Goal: Information Seeking & Learning: Learn about a topic

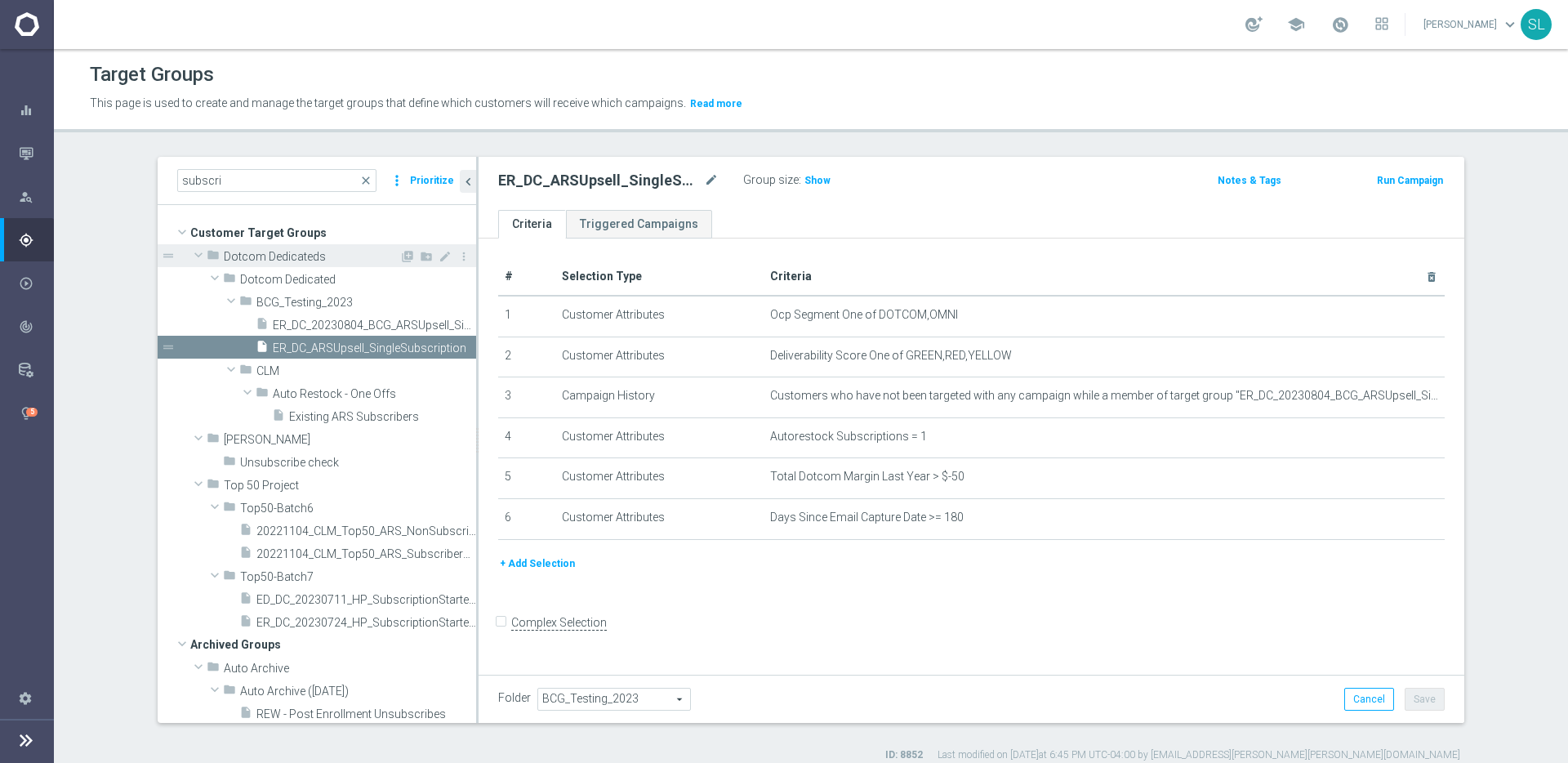
scroll to position [12, 0]
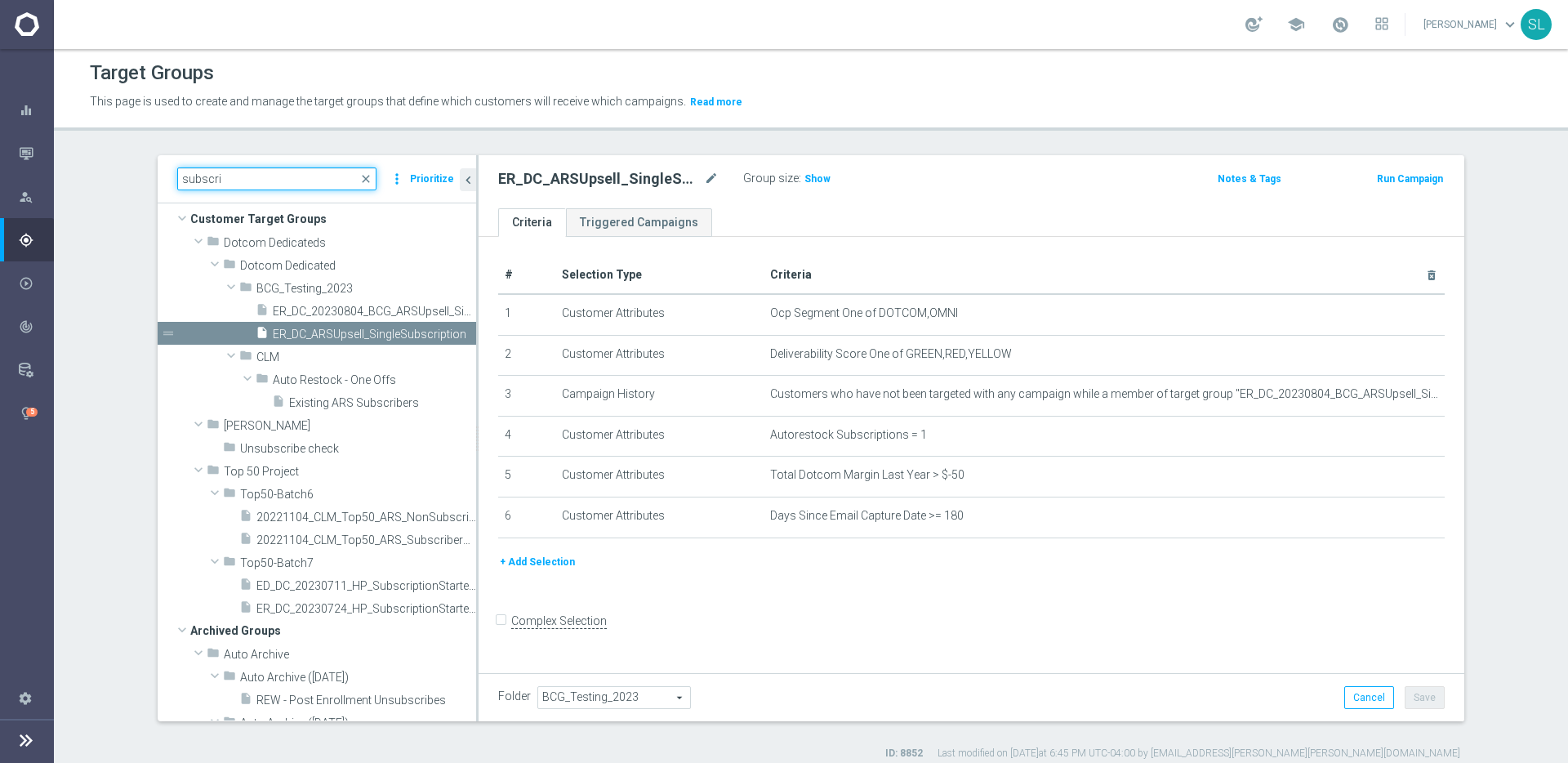
drag, startPoint x: 247, startPoint y: 176, endPoint x: 97, endPoint y: 167, distance: 150.3
click at [97, 167] on section "subscri close more_vert Prioritize Customer Target Groups library_add create_ne…" at bounding box center [811, 457] width 1514 height 605
click at [365, 180] on span "close" at bounding box center [366, 179] width 13 height 13
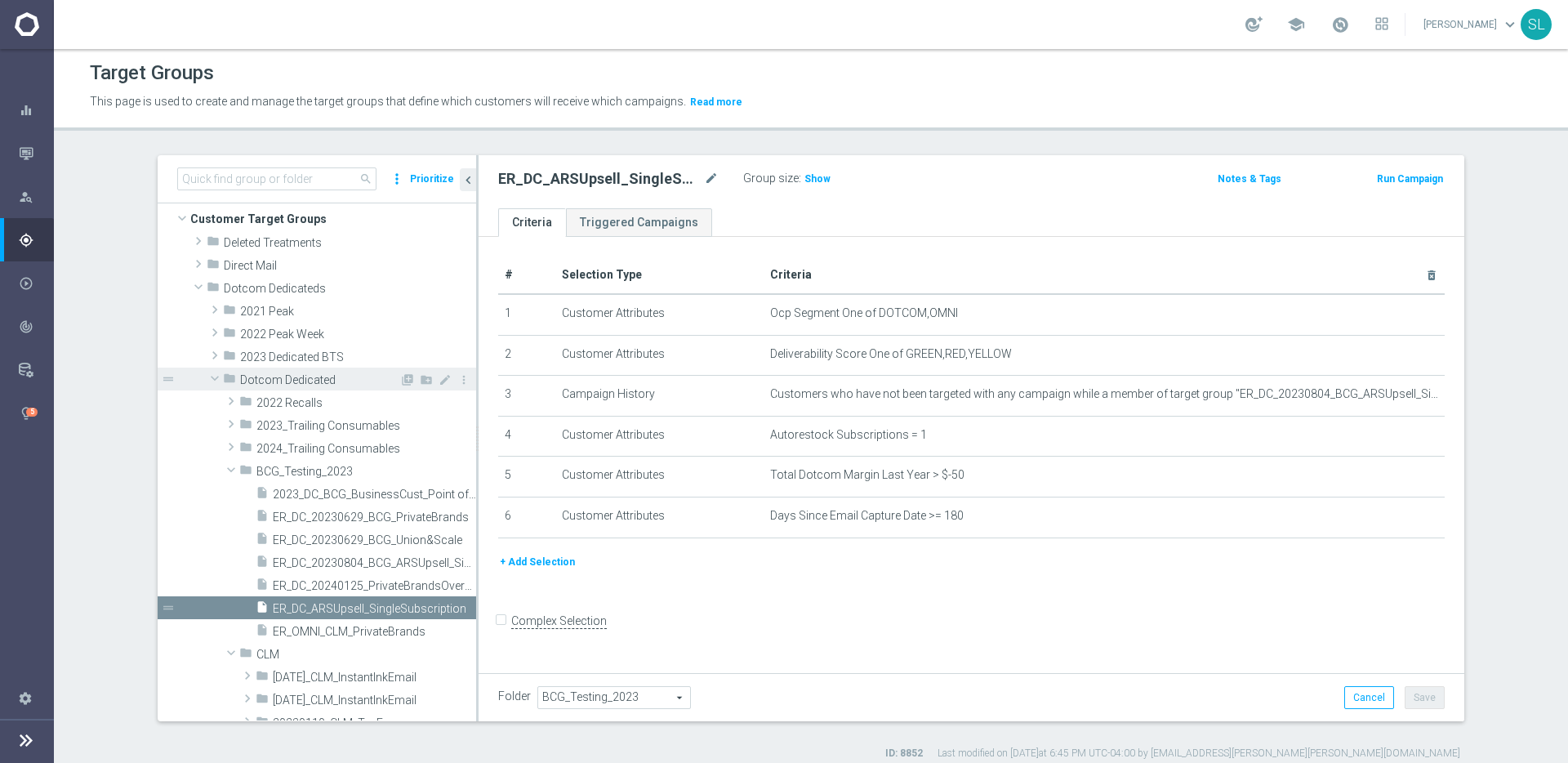
click at [217, 373] on span at bounding box center [215, 378] width 20 height 16
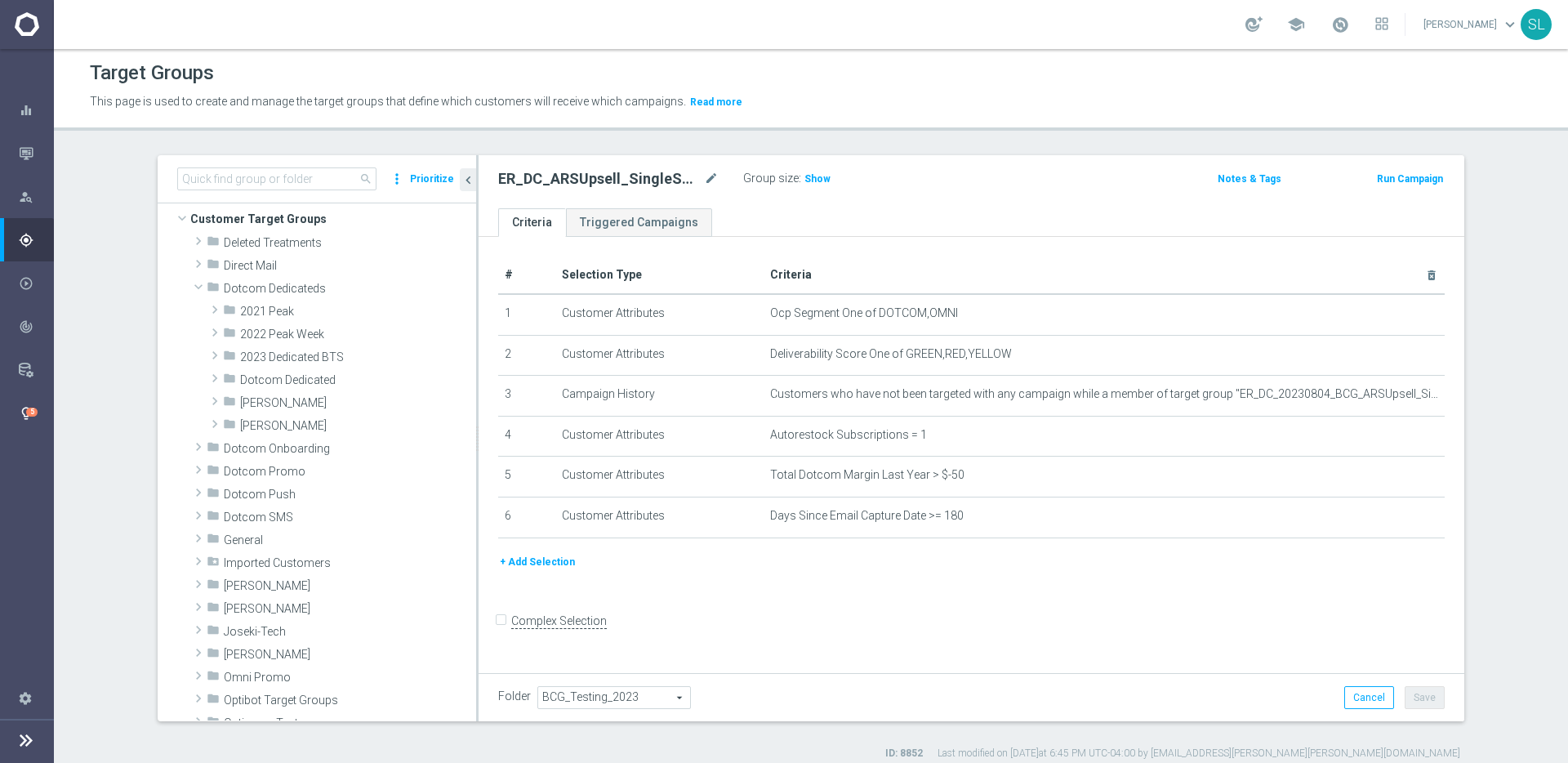
click at [27, 416] on icon "lightbulb" at bounding box center [27, 414] width 15 height 15
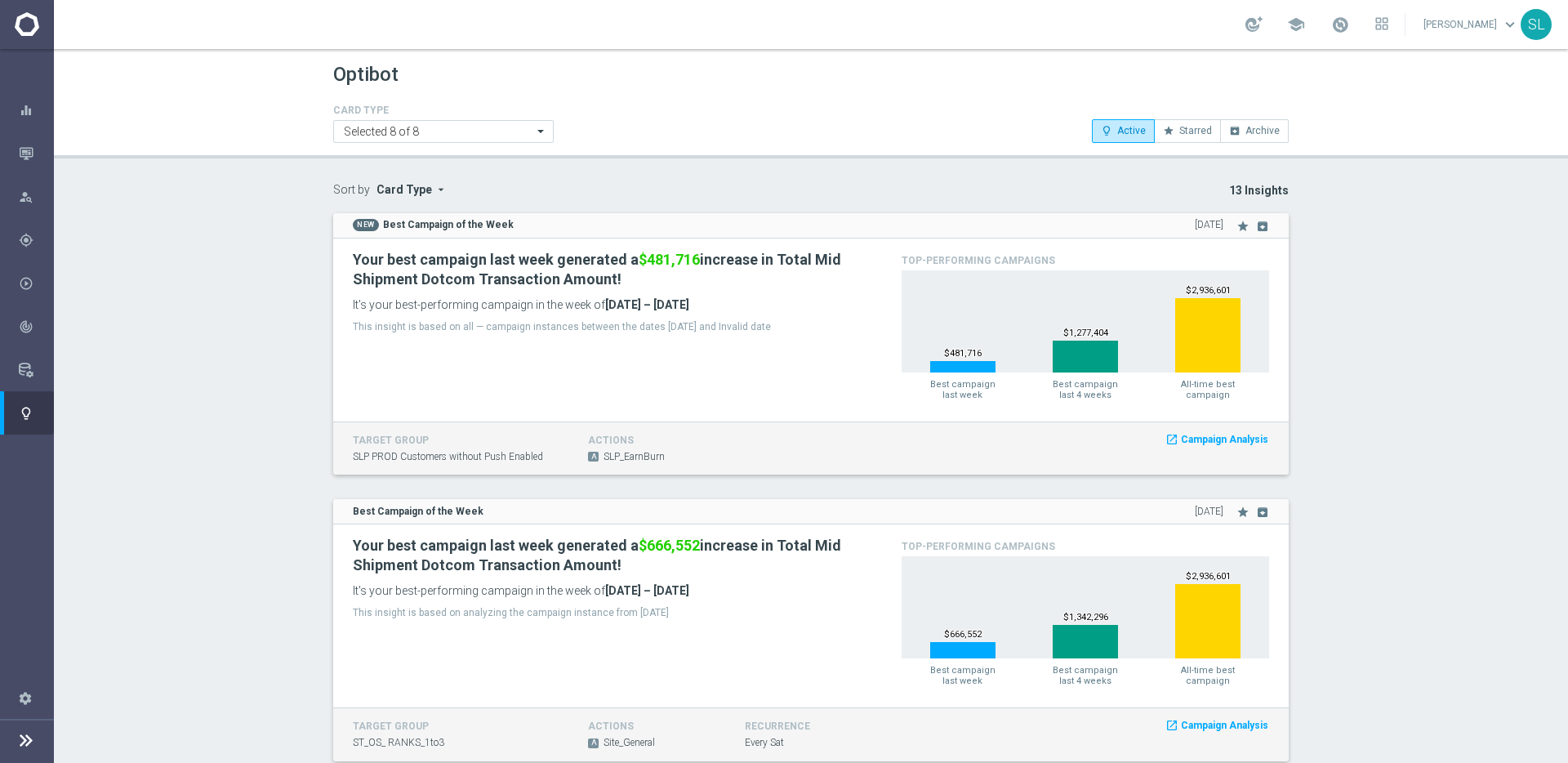
drag, startPoint x: 323, startPoint y: 78, endPoint x: 425, endPoint y: 78, distance: 102.0
click at [426, 78] on div "Optibot CARD TYPE Selected 8 of 8 lightbulb_outline Active star Starred archive…" at bounding box center [811, 100] width 980 height 84
drag, startPoint x: 367, startPoint y: 75, endPoint x: 331, endPoint y: 69, distance: 36.5
click at [306, 70] on header "Optibot CARD TYPE Selected 8 of 8 lightbulb_outline Active star Starred archive…" at bounding box center [811, 104] width 1514 height 110
drag, startPoint x: 1293, startPoint y: 130, endPoint x: 307, endPoint y: 64, distance: 988.2
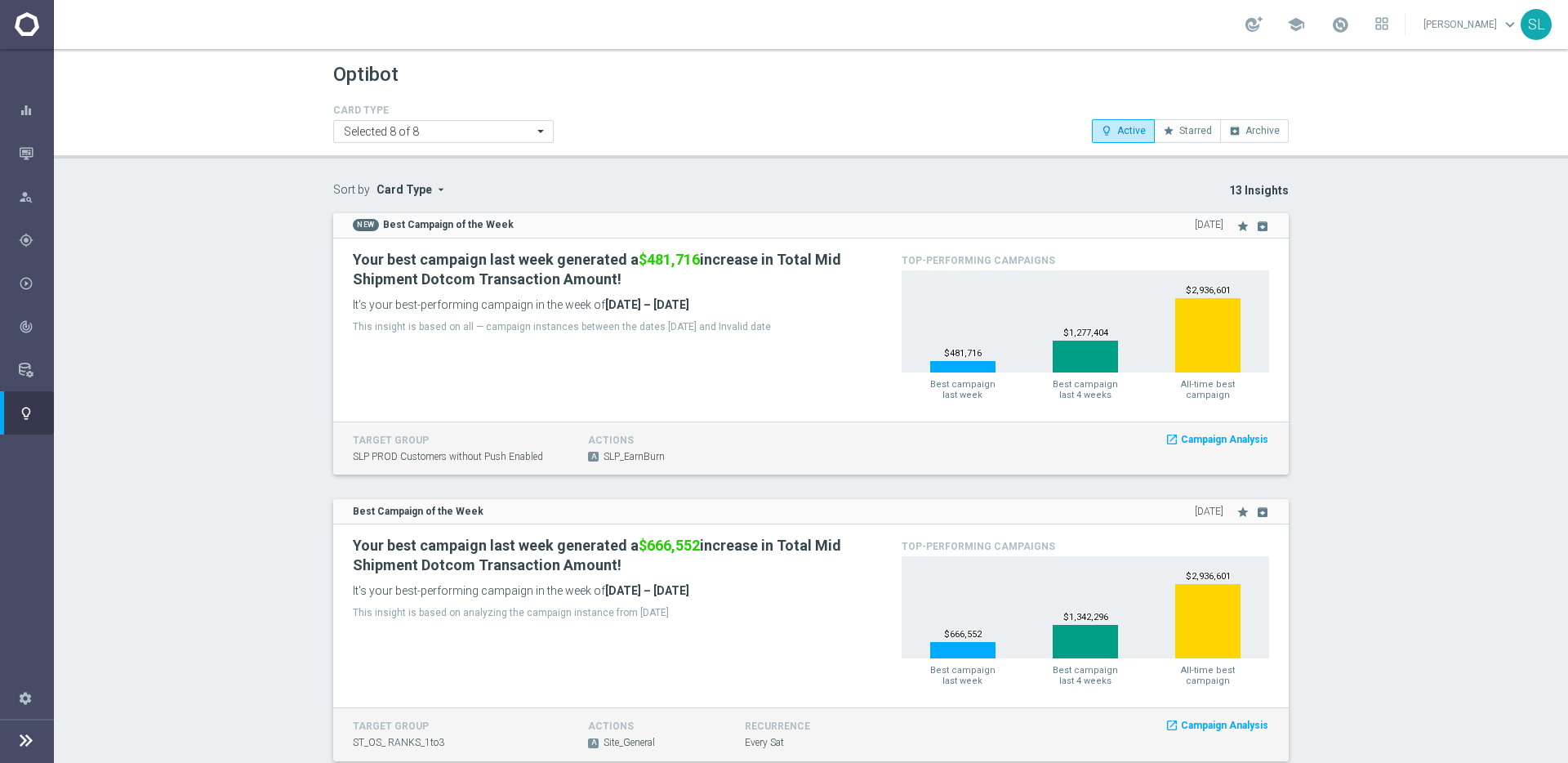
click at [306, 64] on header "Optibot CARD TYPE Selected 8 of 8 lightbulb_outline Active star Starred archive…" at bounding box center [811, 104] width 1514 height 110
drag, startPoint x: 563, startPoint y: 80, endPoint x: 456, endPoint y: 102, distance: 109.2
click at [561, 81] on div "Optibot" at bounding box center [811, 75] width 955 height 32
drag, startPoint x: 586, startPoint y: 396, endPoint x: 345, endPoint y: 216, distance: 300.8
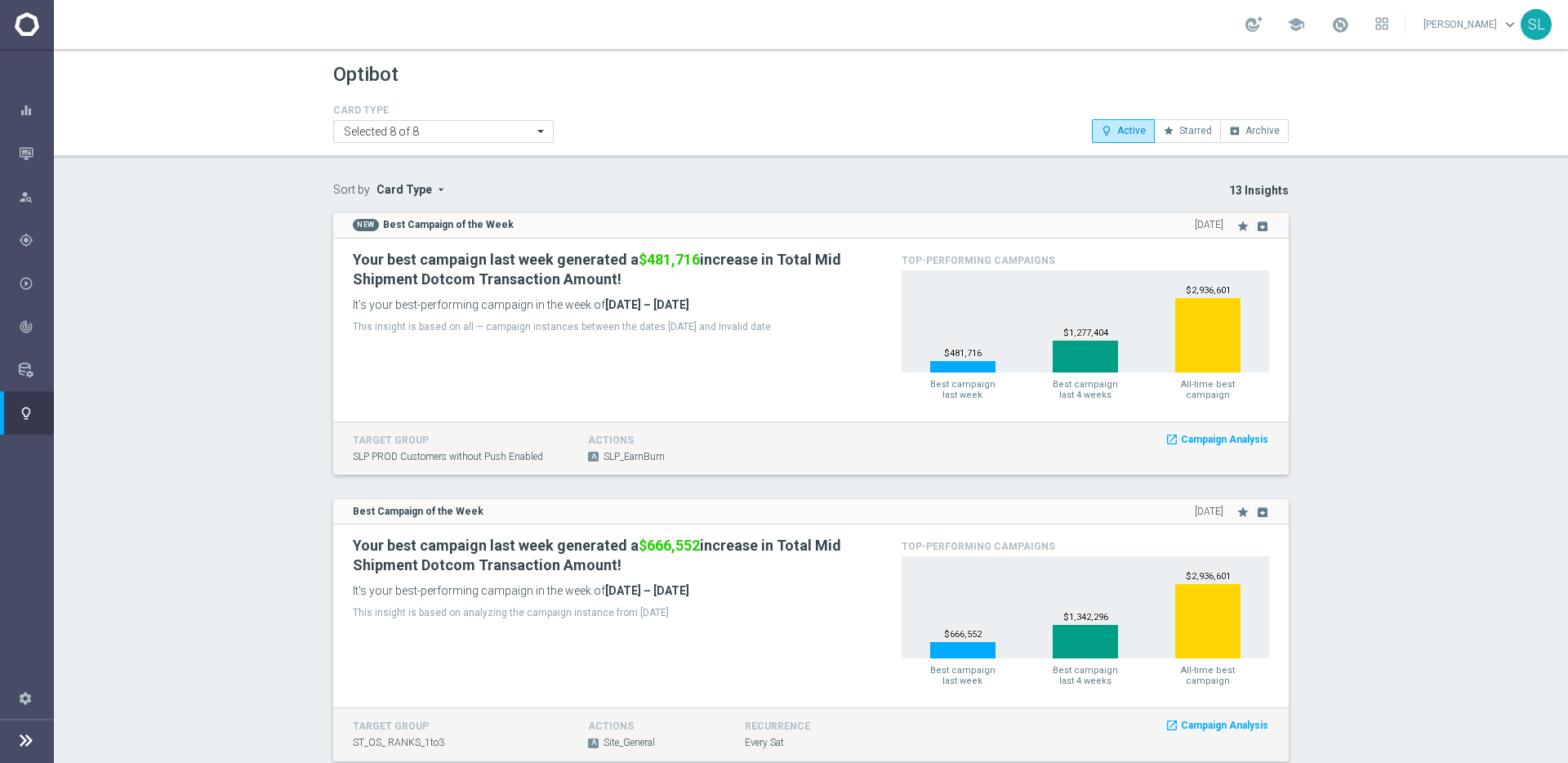
drag, startPoint x: 705, startPoint y: 414, endPoint x: 699, endPoint y: 419, distance: 7.8
click at [705, 414] on div "Your best campaign last week generated a $481,716 increase in Total Mid Shipmen…" at bounding box center [811, 329] width 955 height 183
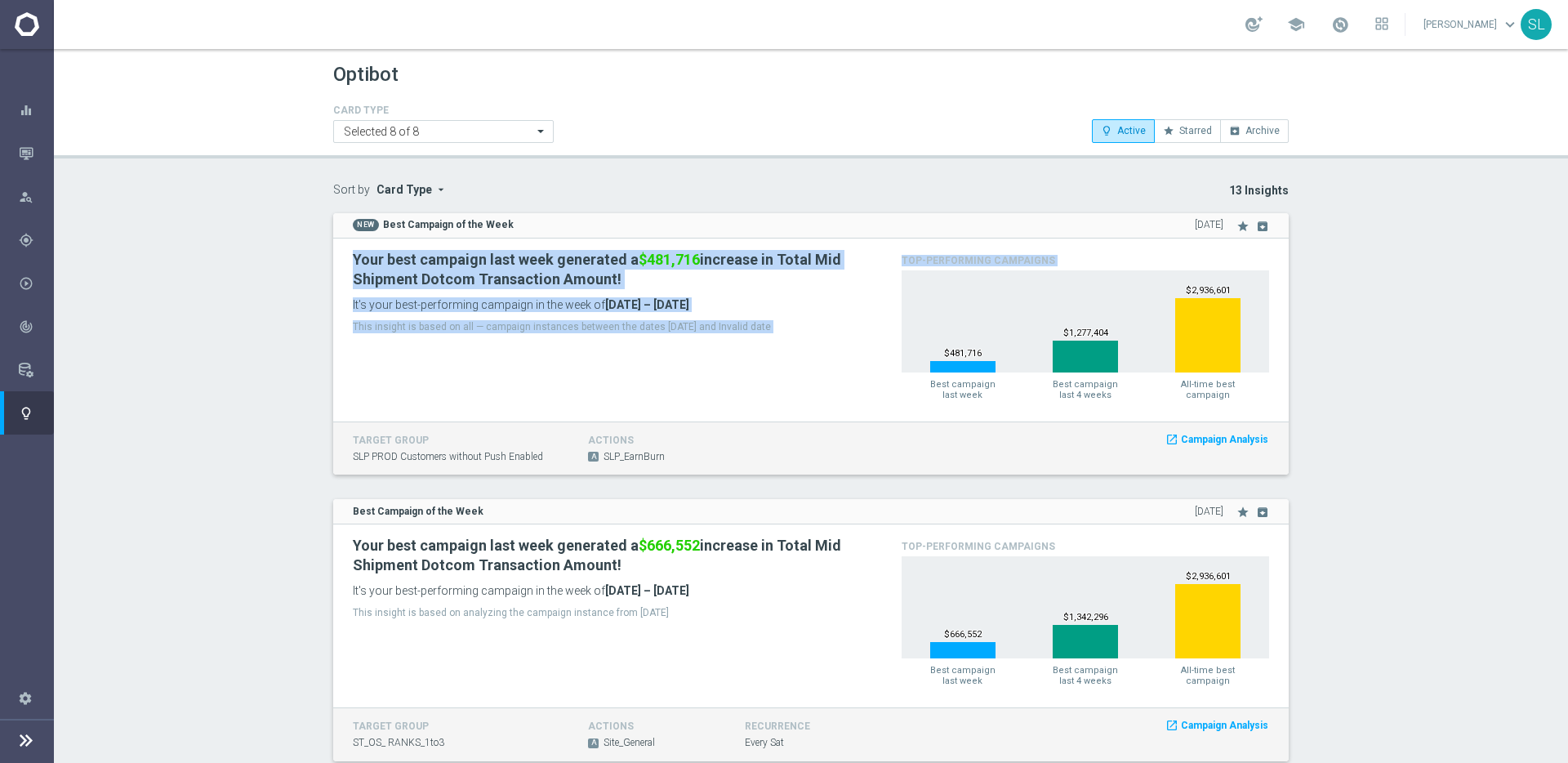
drag, startPoint x: 589, startPoint y: 407, endPoint x: 334, endPoint y: 241, distance: 304.3
click at [334, 241] on div "NEW Best Campaign of the Week [DATE] star archive Your best campaign last week …" at bounding box center [811, 344] width 955 height 262
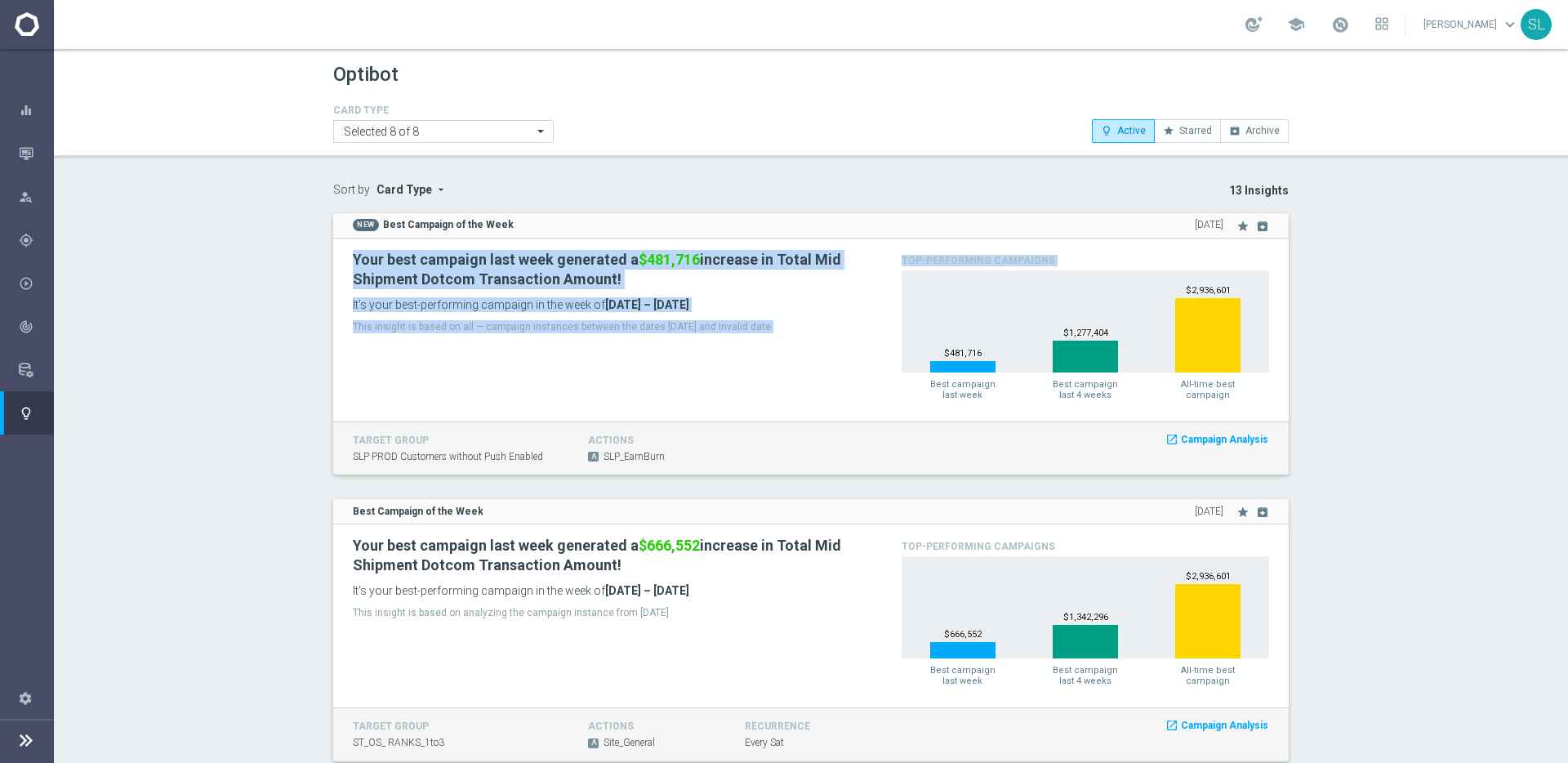
drag, startPoint x: 1355, startPoint y: 476, endPoint x: 259, endPoint y: 236, distance: 1122.0
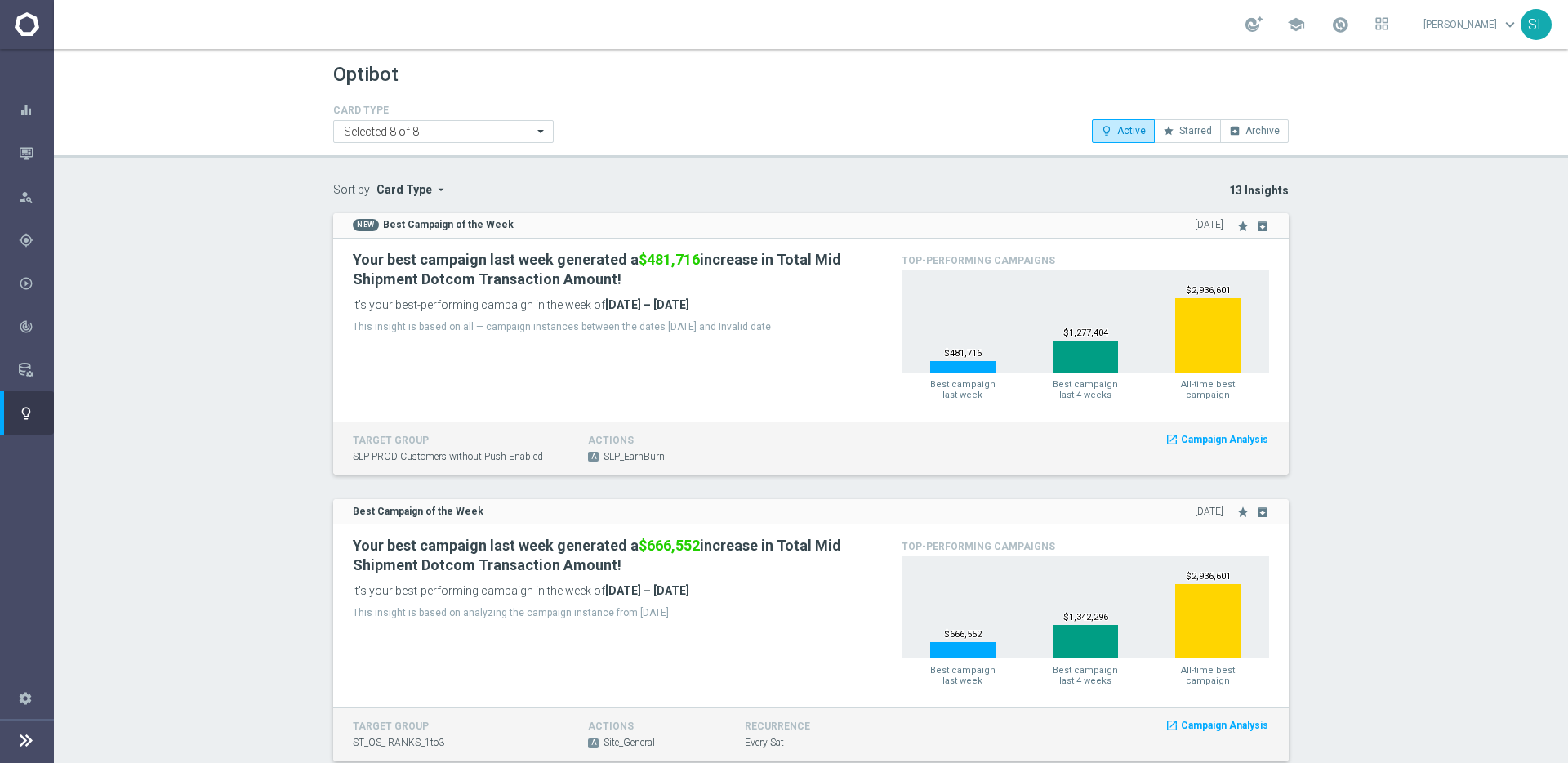
drag, startPoint x: 556, startPoint y: 298, endPoint x: 282, endPoint y: 243, distance: 279.5
click at [500, 218] on span "Best Campaign of the Week" at bounding box center [449, 224] width 131 height 14
drag, startPoint x: 701, startPoint y: 611, endPoint x: 376, endPoint y: 515, distance: 338.9
click at [376, 515] on div "Best Campaign of the Week [DATE] star archive Your best campaign last week gene…" at bounding box center [811, 630] width 955 height 262
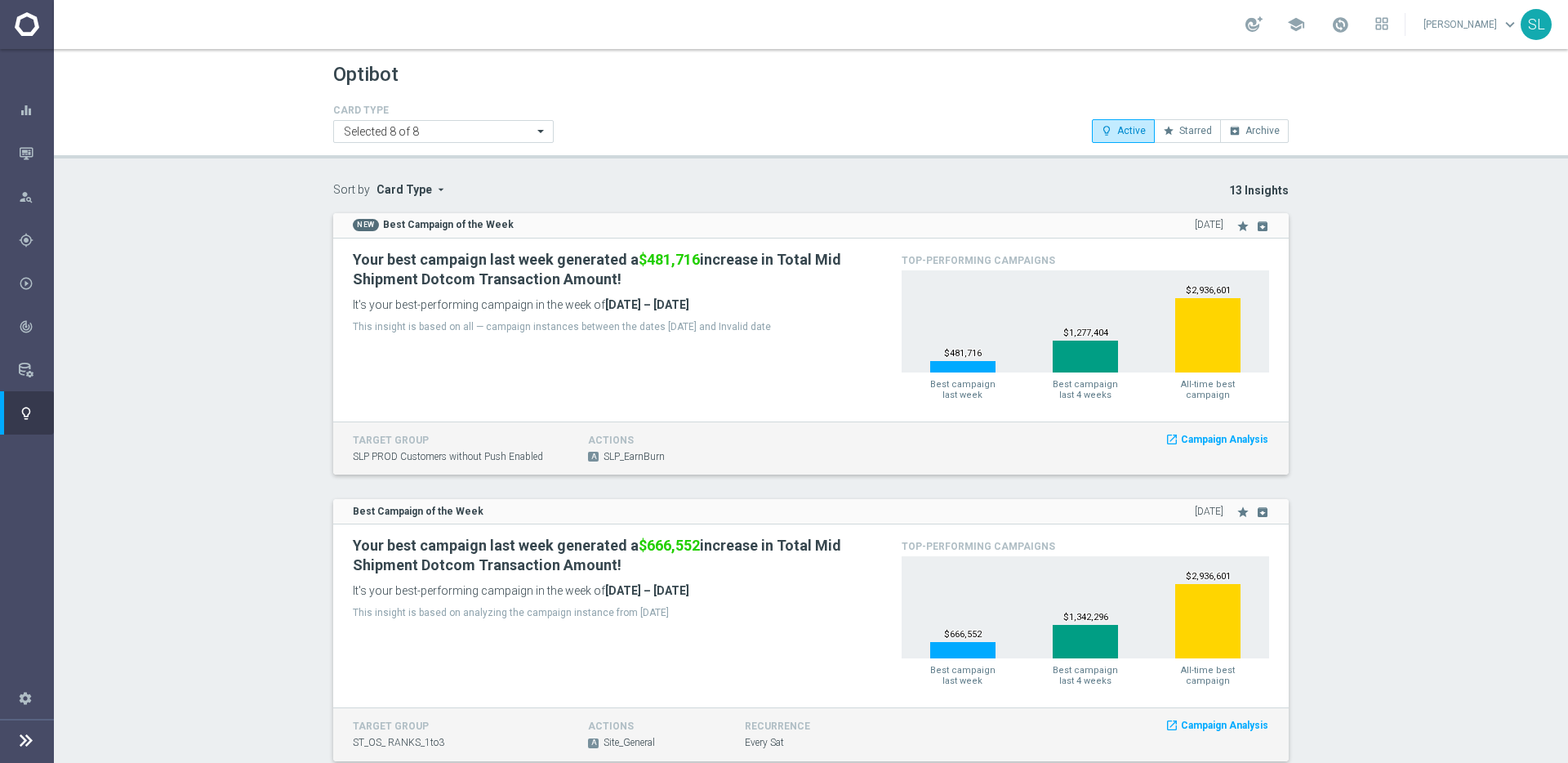
click at [646, 605] on div "This insight is based on analyzing the campaign instance from [DATE]" at bounding box center [615, 612] width 525 height 21
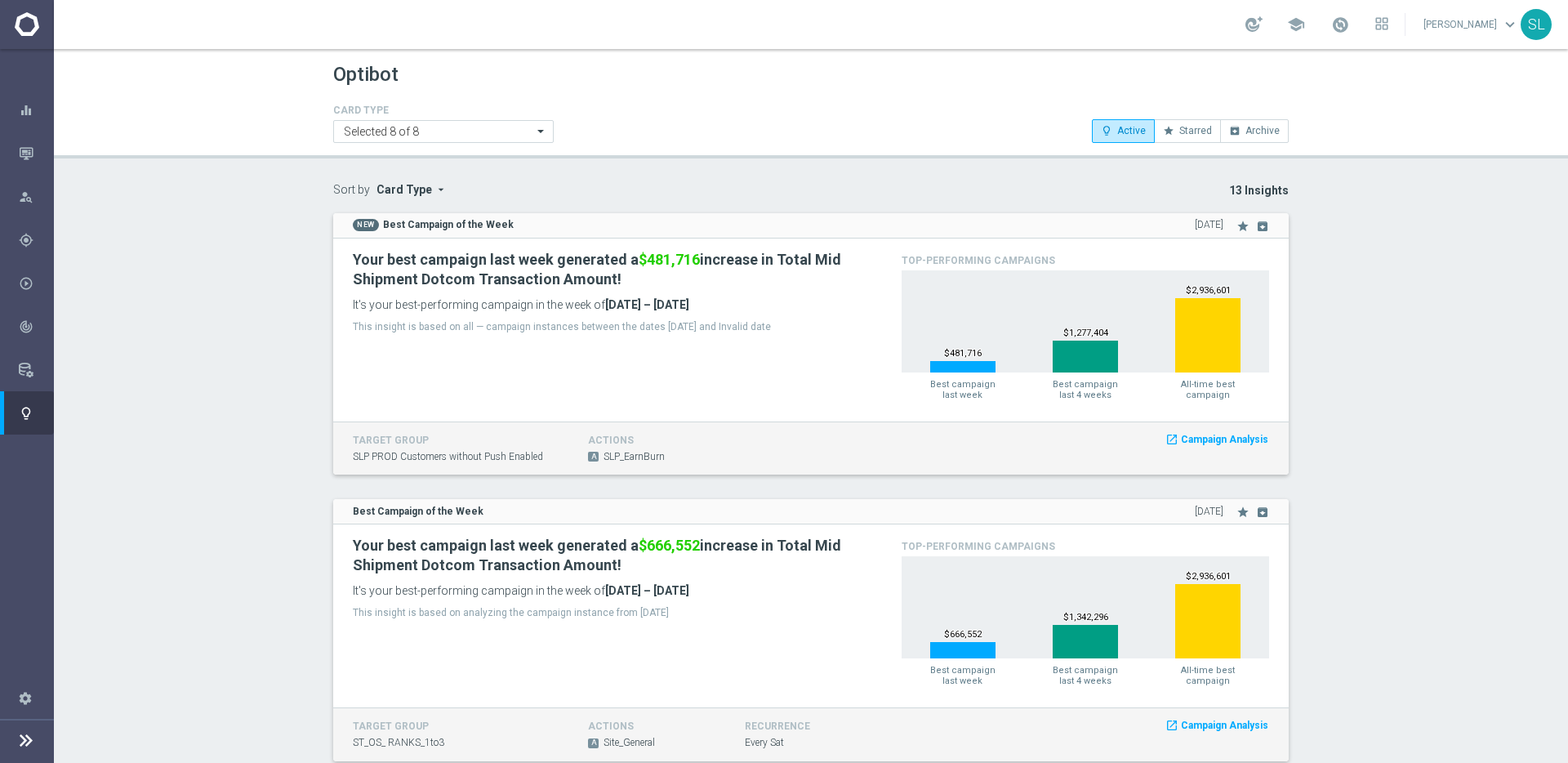
drag, startPoint x: 705, startPoint y: 607, endPoint x: 313, endPoint y: 221, distance: 550.1
click at [353, 254] on h2 "Your best campaign last week generated a $481,716 increase in Total Mid Shipmen…" at bounding box center [609, 269] width 512 height 39
drag, startPoint x: 347, startPoint y: 228, endPoint x: 797, endPoint y: 325, distance: 460.3
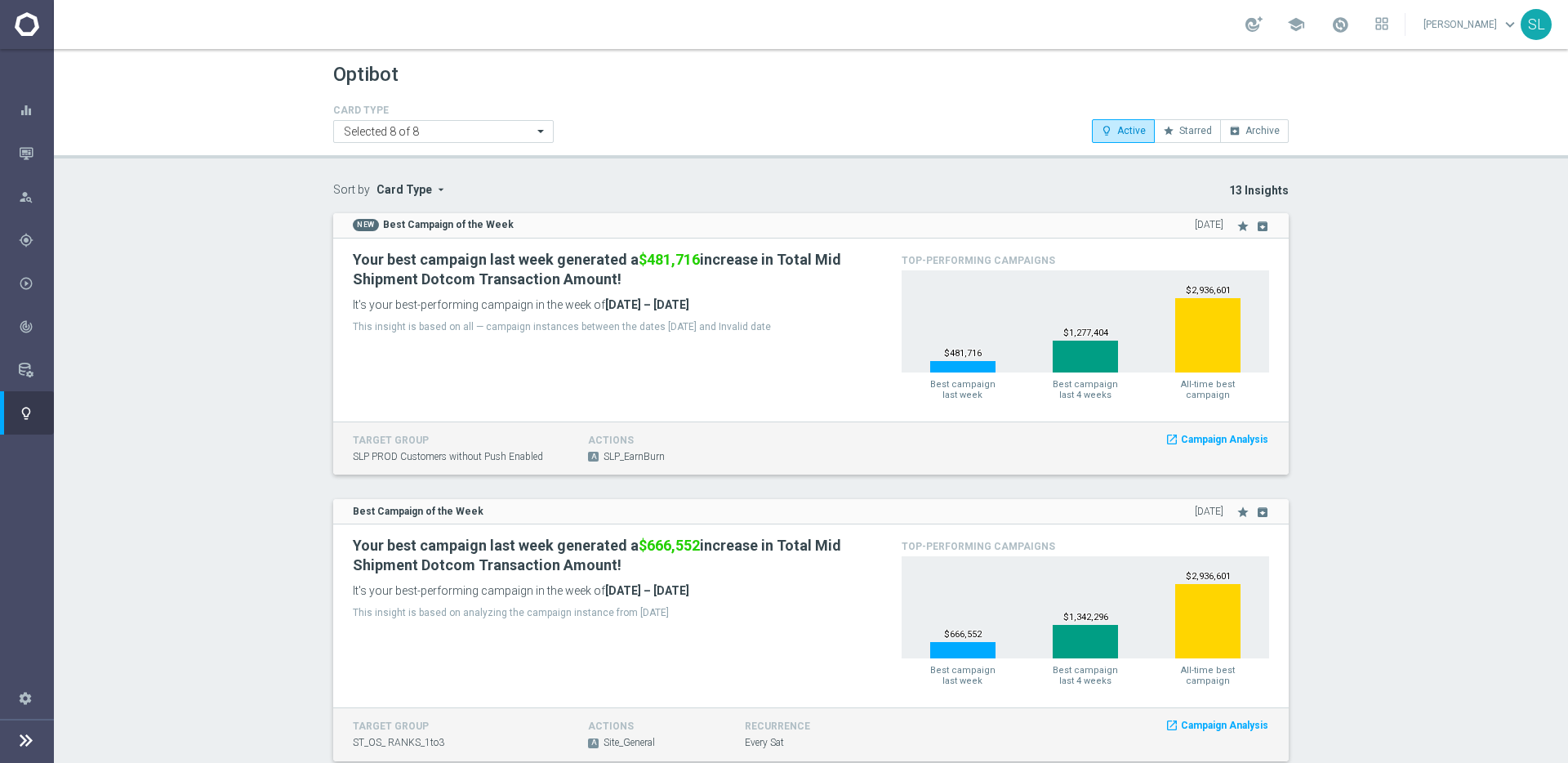
click at [797, 325] on div "NEW Best Campaign of the Week [DATE] star archive Your best campaign last week …" at bounding box center [811, 344] width 955 height 262
drag, startPoint x: 793, startPoint y: 325, endPoint x: 777, endPoint y: 322, distance: 16.3
click at [793, 325] on p "This insight is based on all — campaign instances between the dates [DATE] and …" at bounding box center [615, 327] width 525 height 13
drag, startPoint x: 779, startPoint y: 615, endPoint x: 735, endPoint y: 595, distance: 48.3
click at [776, 615] on p "This insight is based on analyzing the campaign instance from [DATE]" at bounding box center [615, 612] width 525 height 13
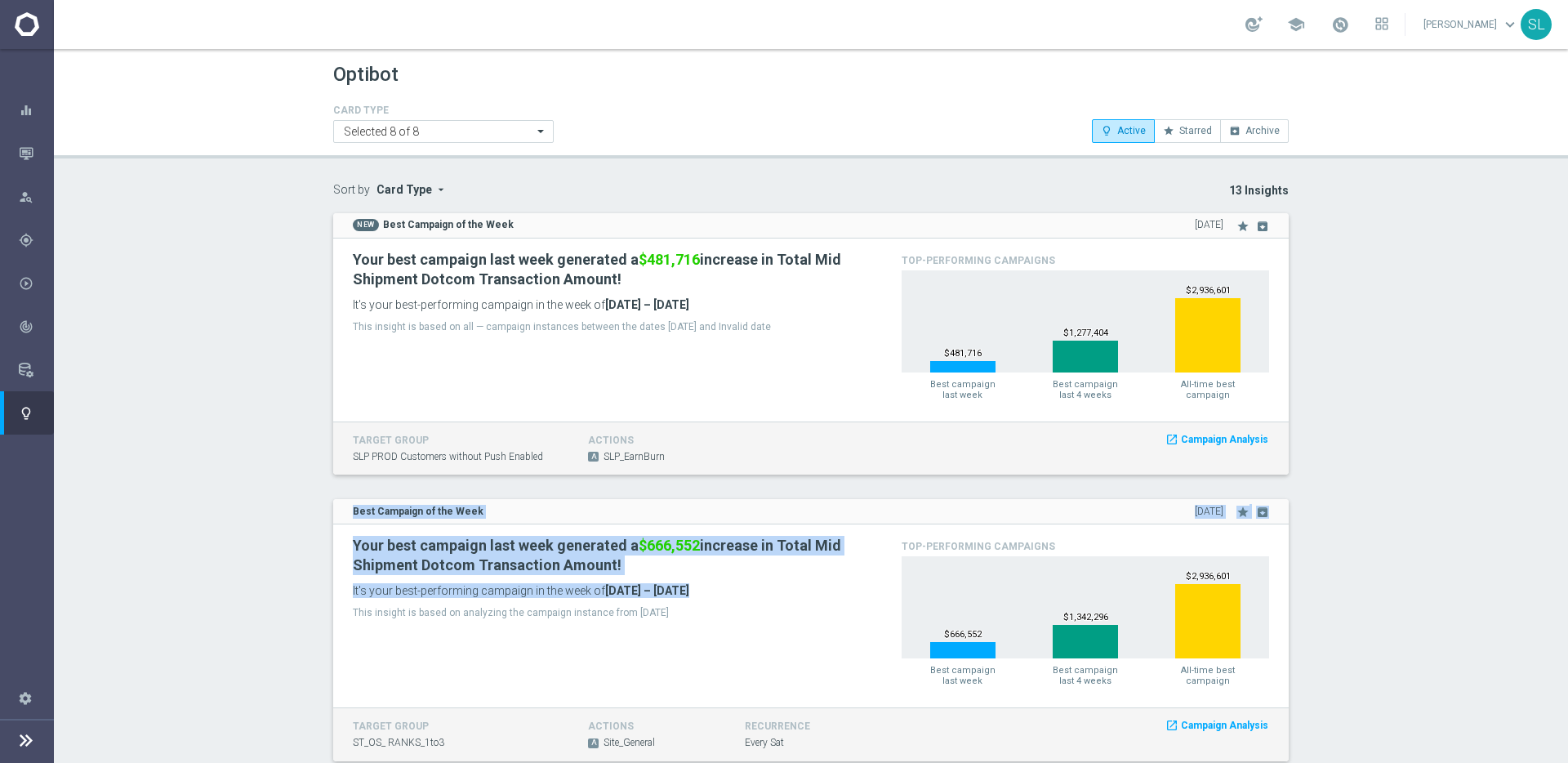
drag, startPoint x: 735, startPoint y: 595, endPoint x: 280, endPoint y: 500, distance: 464.8
